Goal: Find specific page/section: Find specific page/section

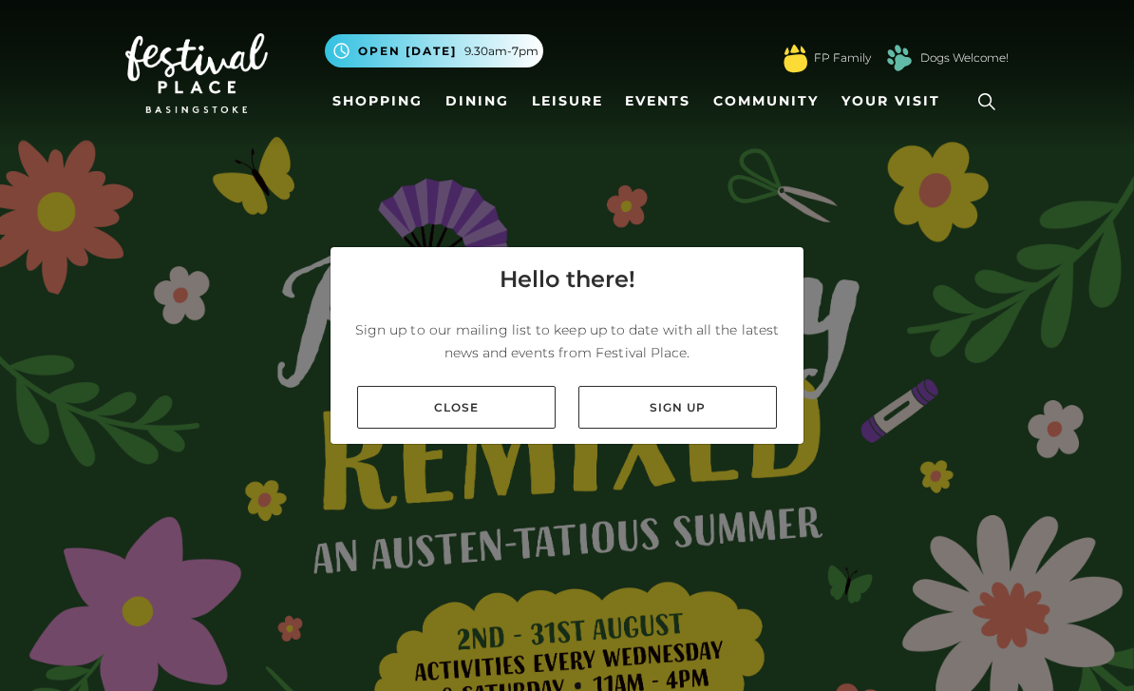
click at [424, 429] on link "Close" at bounding box center [456, 407] width 199 height 43
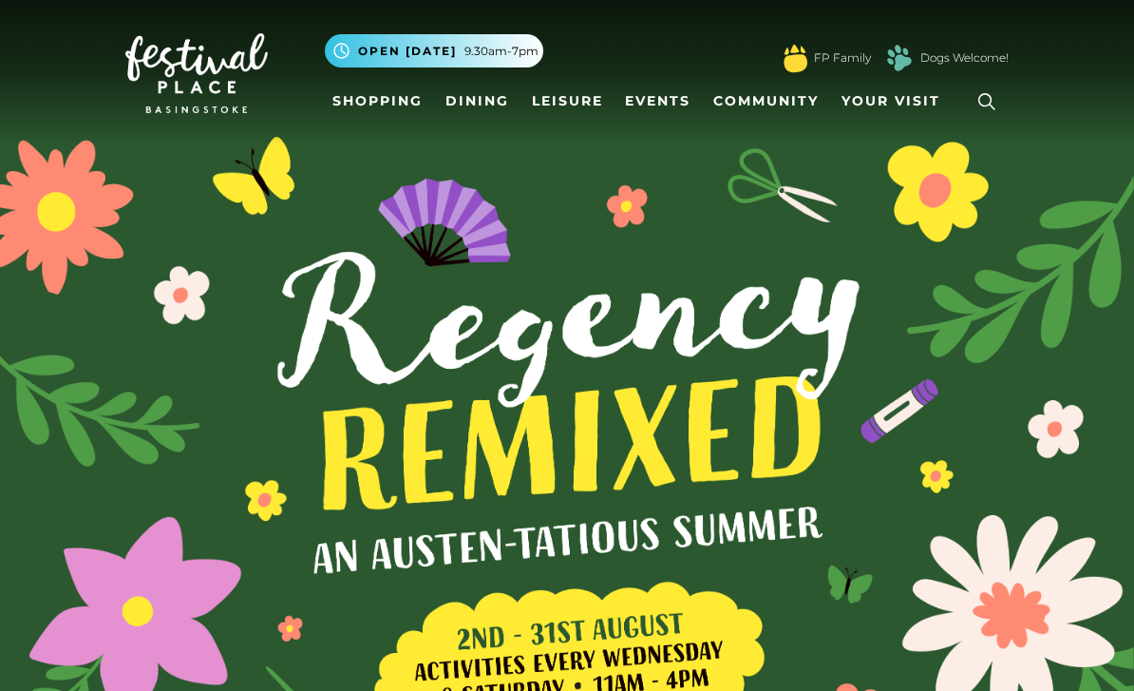
click at [979, 86] on link at bounding box center [987, 102] width 44 height 44
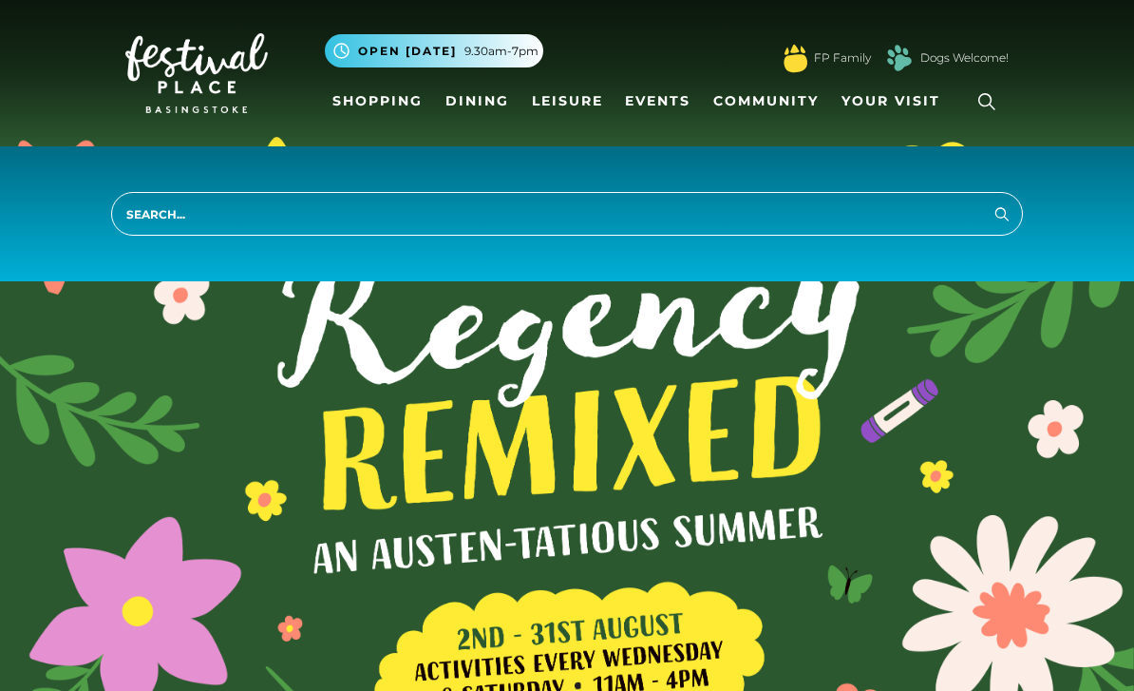
click at [197, 219] on input "search" at bounding box center [567, 214] width 912 height 44
type input "Holland and Barrett"
click at [1002, 213] on button "Search" at bounding box center [1002, 213] width 23 height 24
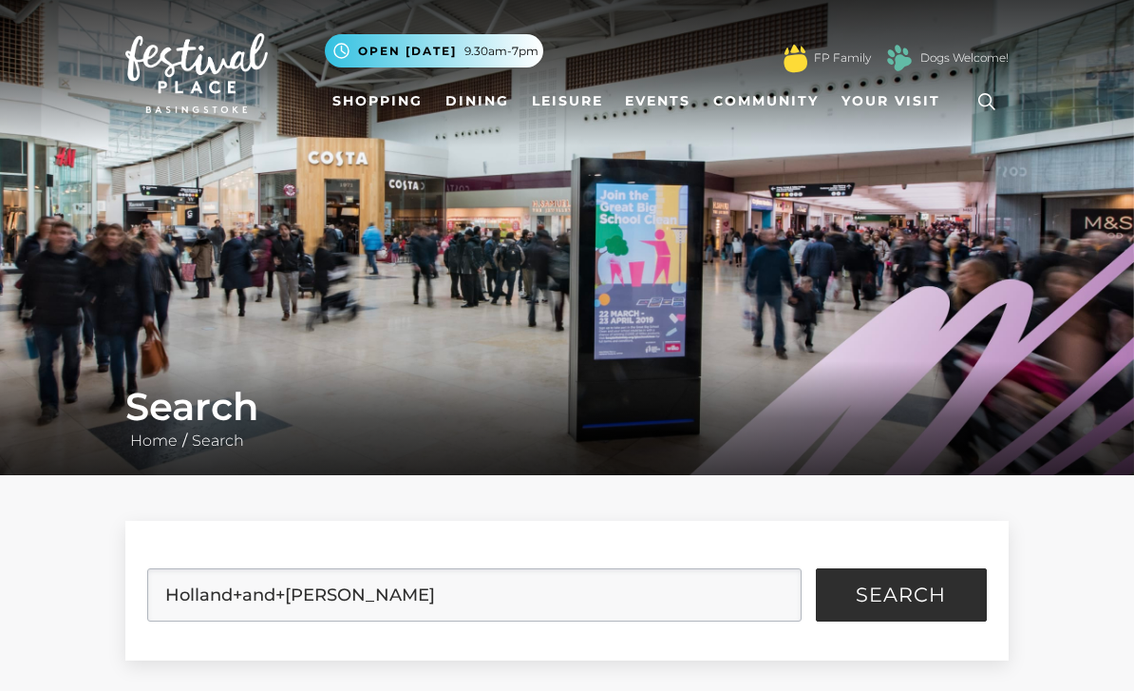
click at [387, 104] on link "Shopping" at bounding box center [377, 101] width 105 height 35
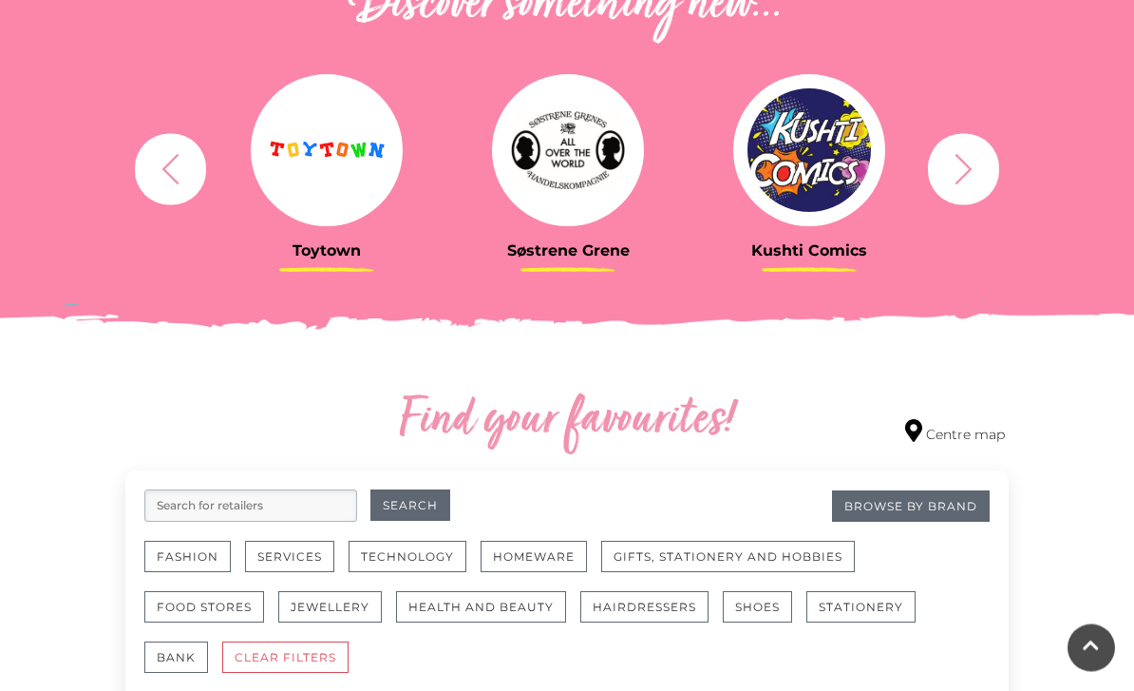
scroll to position [728, 0]
click at [225, 592] on button "Food Stores" at bounding box center [204, 606] width 120 height 31
